Goal: Task Accomplishment & Management: Use online tool/utility

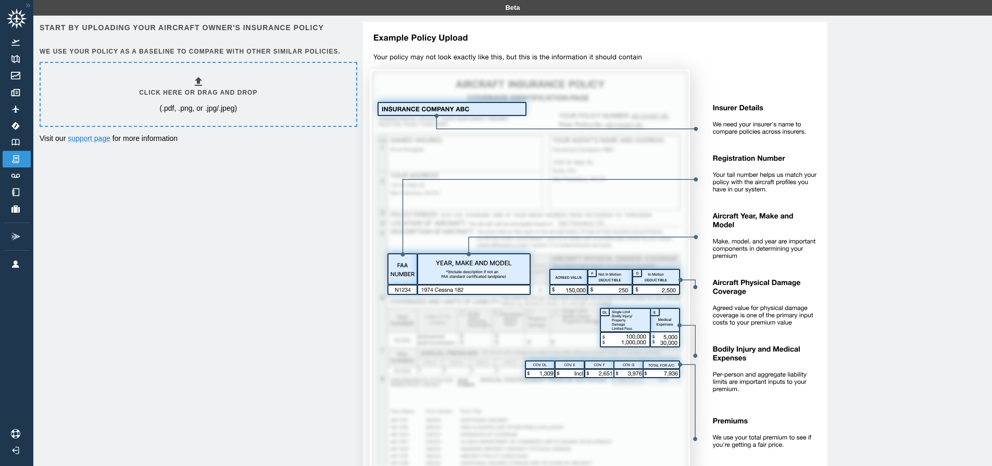
click at [198, 82] on icon at bounding box center [198, 81] width 12 height 12
click at [264, 210] on div "Start by uploading your aircraft owner's insurance policy We use your policy as…" at bounding box center [513, 266] width 946 height 489
click at [264, 209] on div "Start by uploading your aircraft owner's insurance policy We use your policy as…" at bounding box center [513, 266] width 946 height 489
click at [240, 146] on div "Start by uploading your aircraft owner's insurance policy We use your policy as…" at bounding box center [513, 266] width 946 height 489
click at [242, 147] on div "Start by uploading your aircraft owner's insurance policy We use your policy as…" at bounding box center [513, 266] width 946 height 489
